Goal: Communication & Community: Answer question/provide support

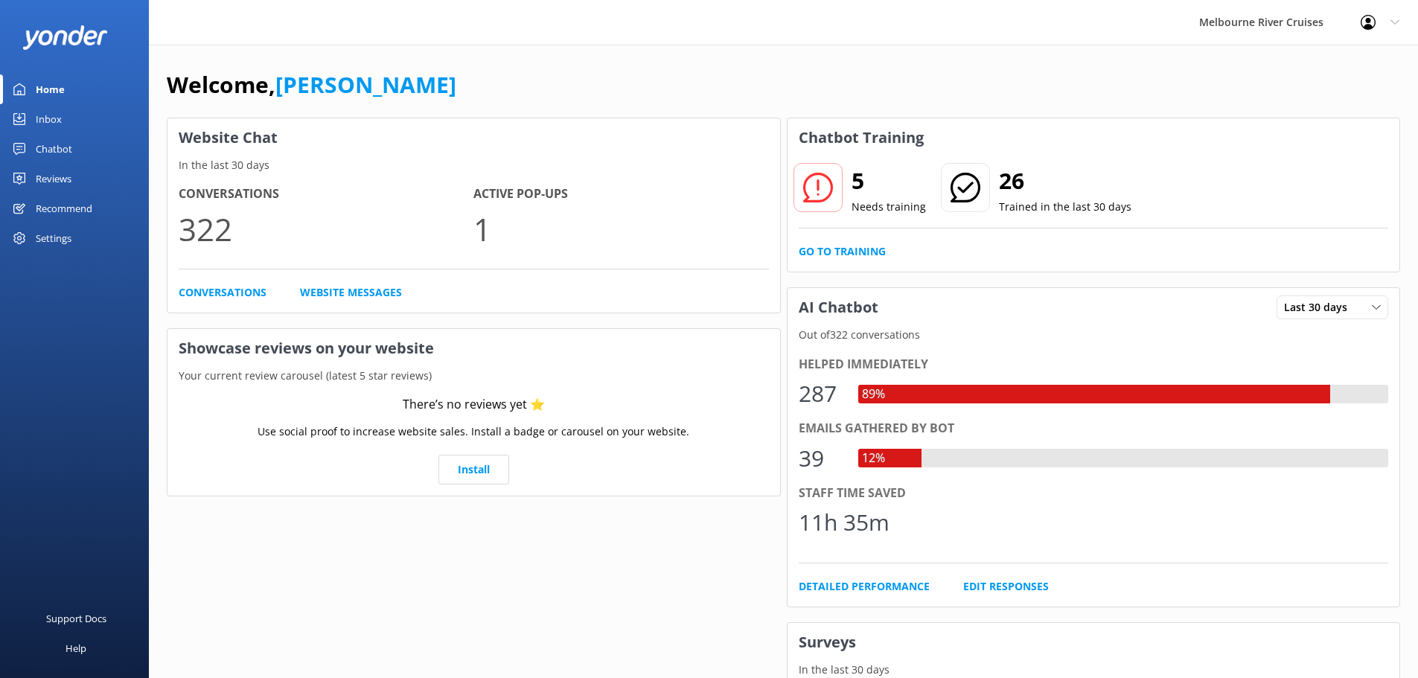
click at [70, 128] on link "Inbox" at bounding box center [74, 119] width 149 height 30
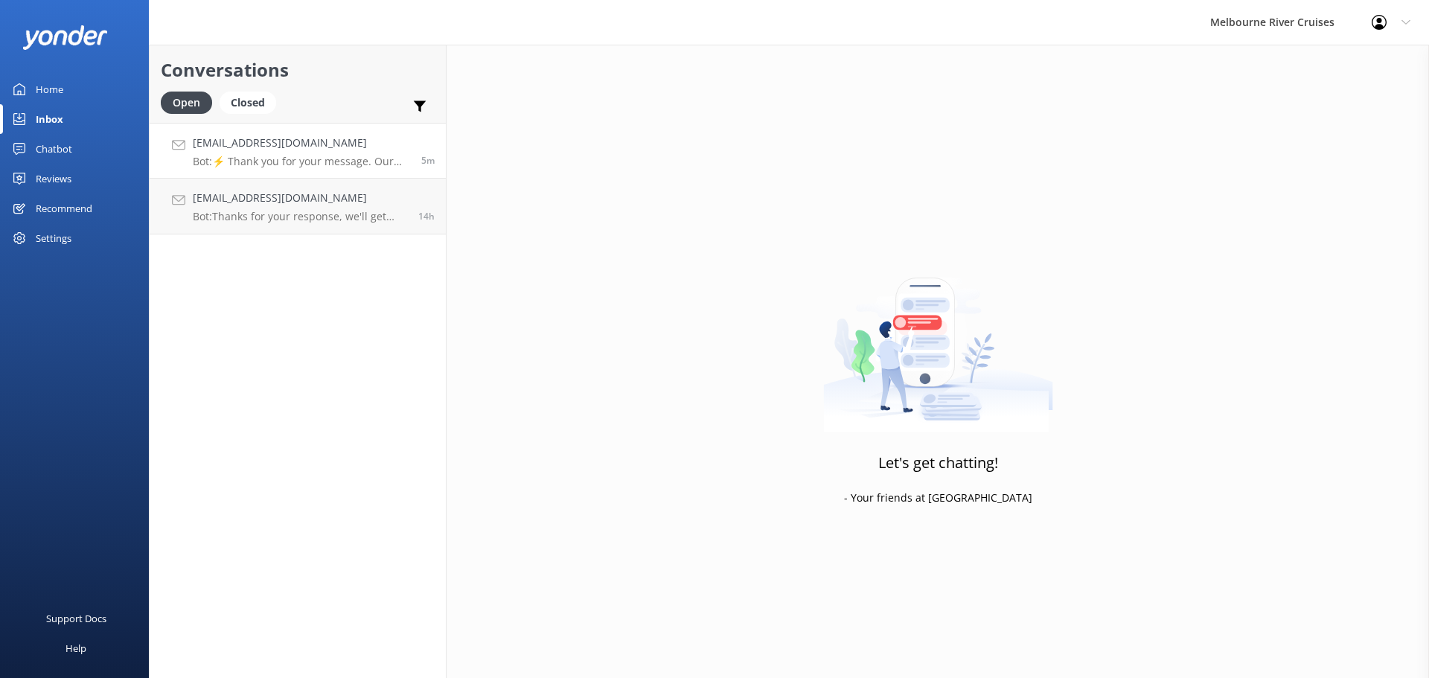
click at [291, 160] on p "Bot: ⚡ Thank you for your message. Our office hours are Mon - Fri 9.30am - 5pm.…" at bounding box center [301, 161] width 217 height 13
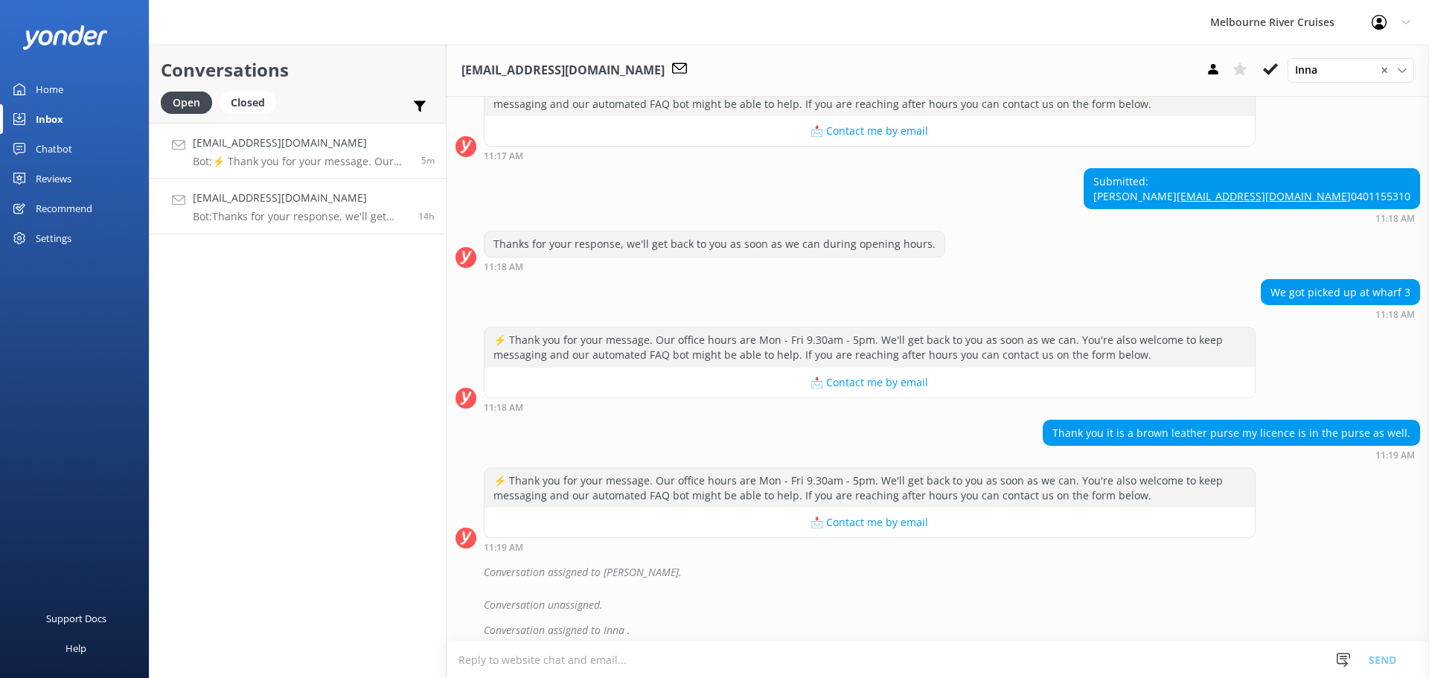
scroll to position [552, 0]
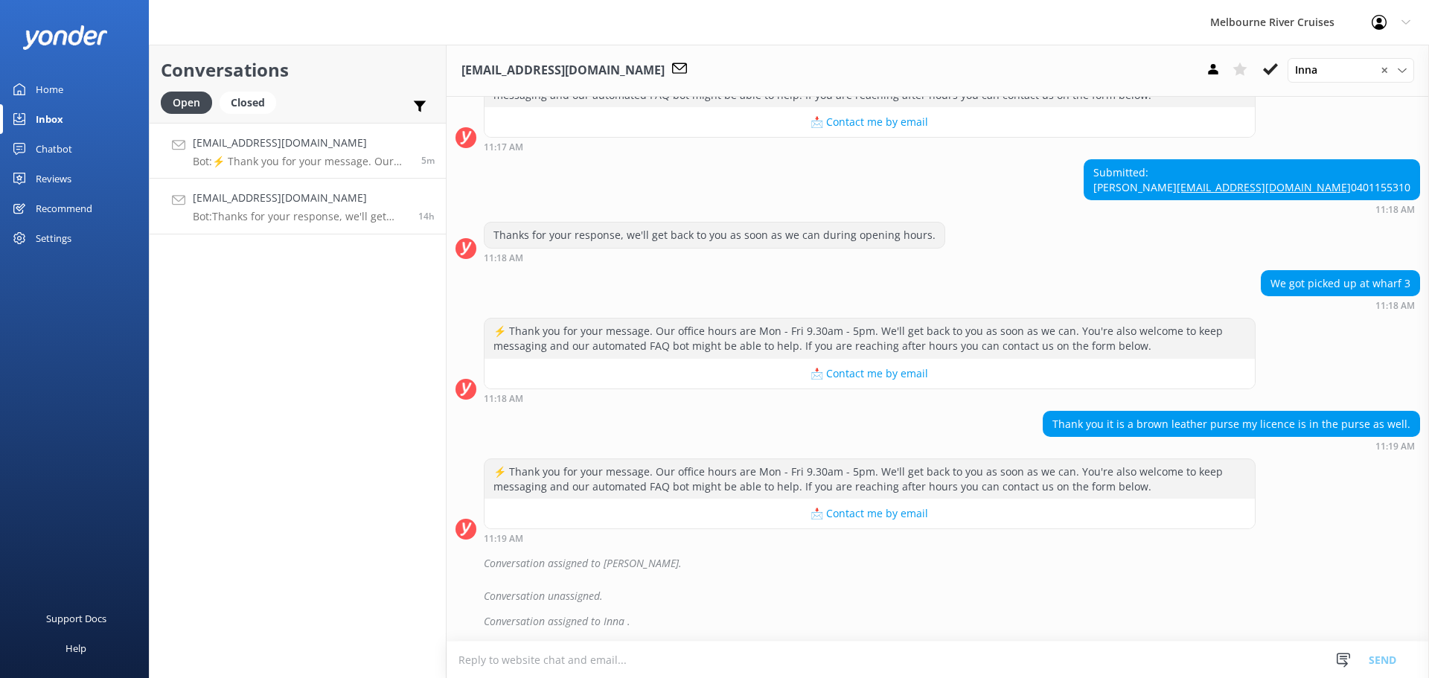
click at [307, 210] on div "[EMAIL_ADDRESS][DOMAIN_NAME] Bot: Thanks for your response, we'll get back to y…" at bounding box center [300, 206] width 214 height 33
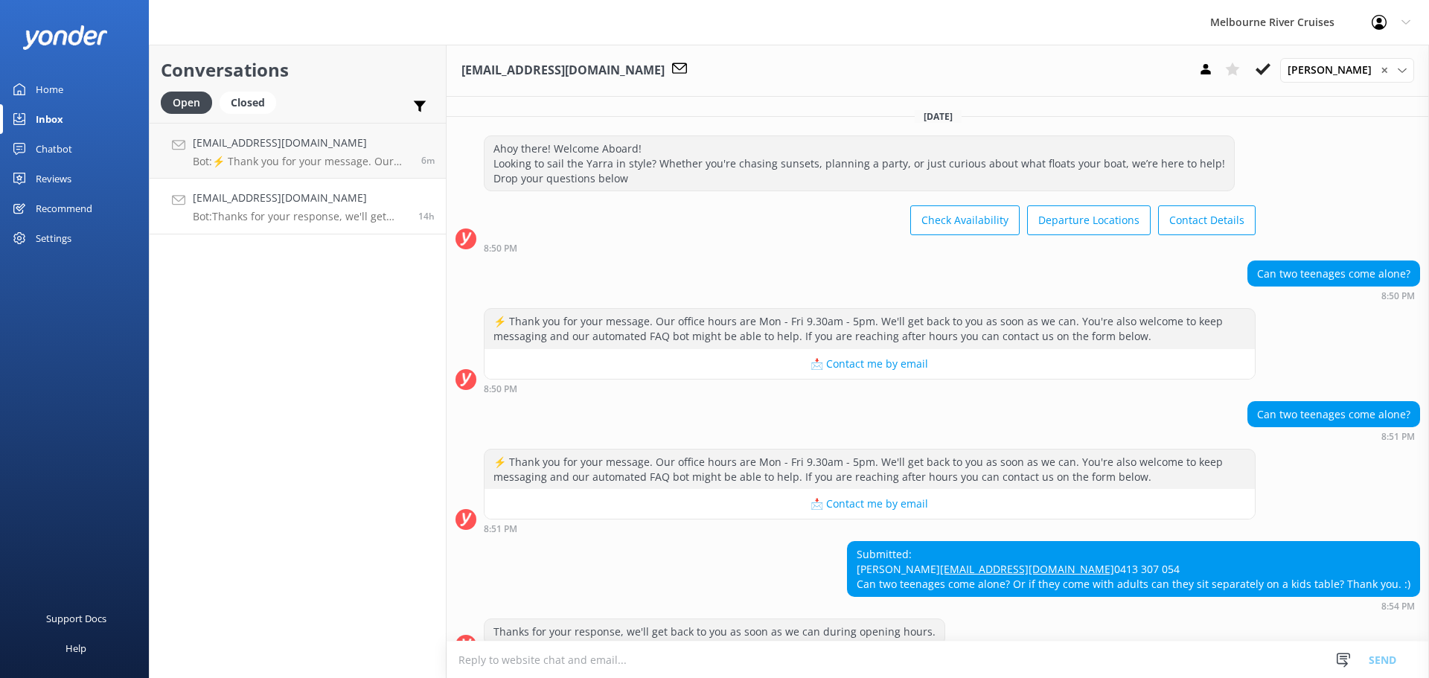
drag, startPoint x: 233, startPoint y: 101, endPoint x: 281, endPoint y: 83, distance: 51.2
click at [235, 100] on div "Closed" at bounding box center [248, 103] width 57 height 22
